Goal: Information Seeking & Learning: Learn about a topic

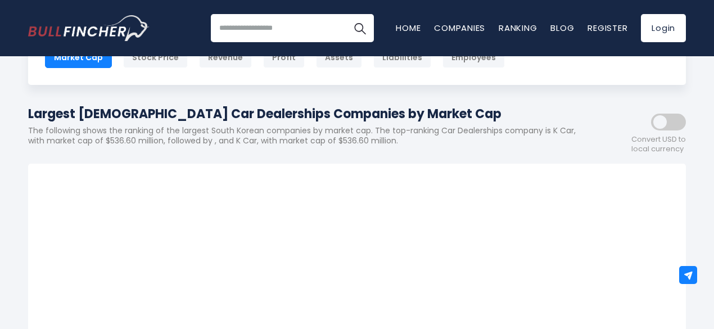
scroll to position [86, 0]
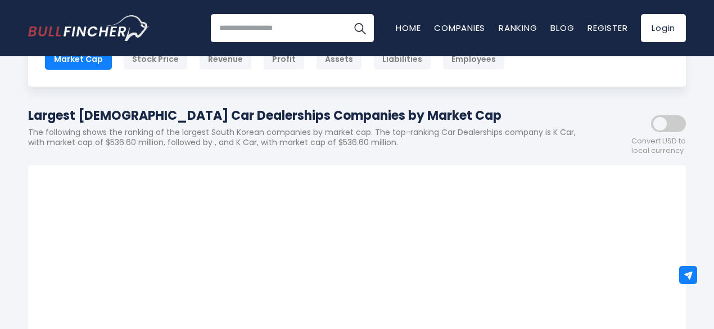
click at [714, 66] on html "Home Companies Ranking Blog Register Login Home" at bounding box center [357, 78] width 714 height 329
click at [662, 126] on span at bounding box center [668, 123] width 35 height 17
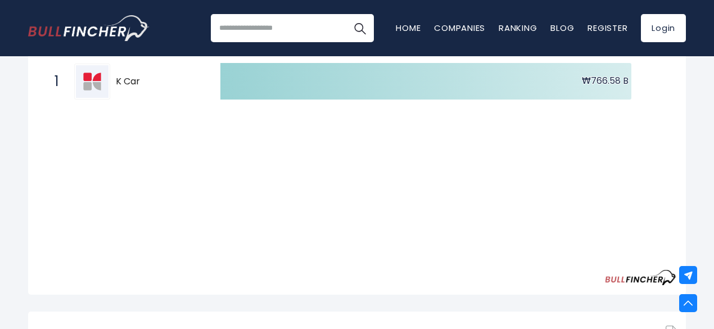
scroll to position [183, 0]
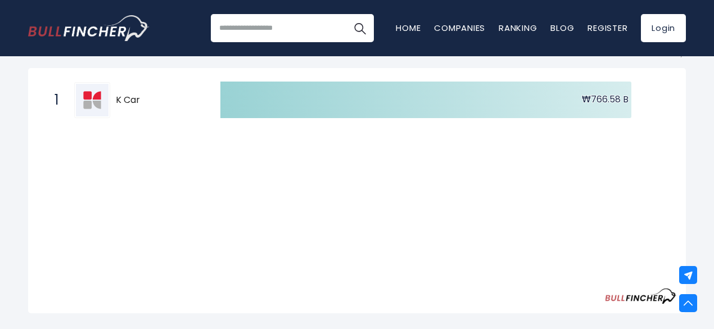
click at [387, 200] on div "Created with Highcharts 12.1.2 ₩766.58 B ​ ₩766.58 B 1 K Car 381970.KS" at bounding box center [357, 192] width 639 height 229
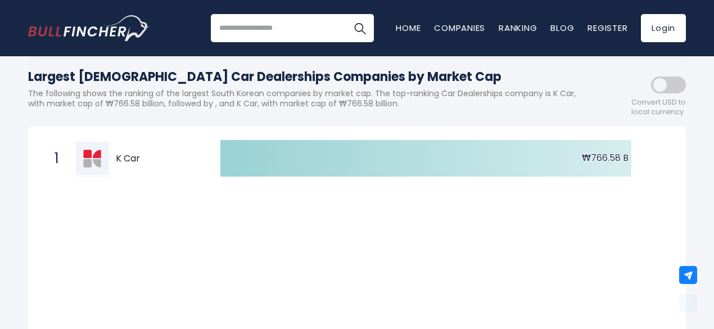
scroll to position [120, 0]
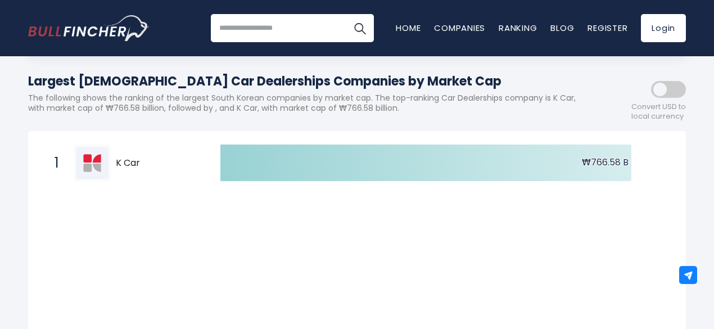
click at [670, 89] on span at bounding box center [668, 89] width 35 height 17
click at [165, 238] on div "Created with Highcharts 12.1.2 ₩766.58 B ​ ₩766.58 B 1 K Car 381970.KS" at bounding box center [357, 255] width 639 height 229
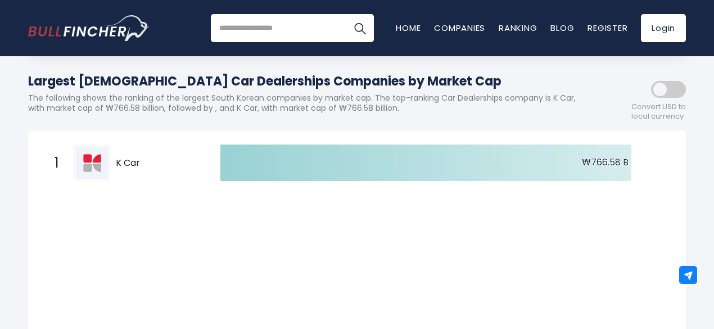
drag, startPoint x: 121, startPoint y: 207, endPoint x: 129, endPoint y: 245, distance: 38.9
click at [129, 245] on div "Created with Highcharts 12.1.2 ₩766.58 B ​ ₩766.58 B 1 K Car 381970.KS" at bounding box center [357, 255] width 639 height 229
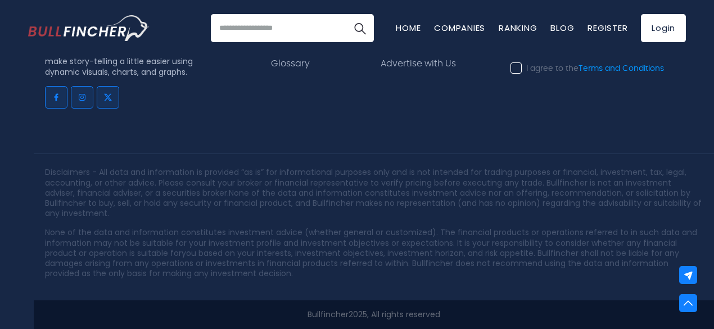
scroll to position [0, 0]
